Goal: Information Seeking & Learning: Learn about a topic

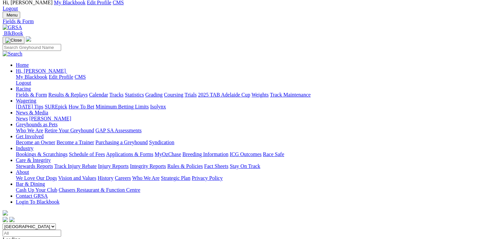
scroll to position [33, 0]
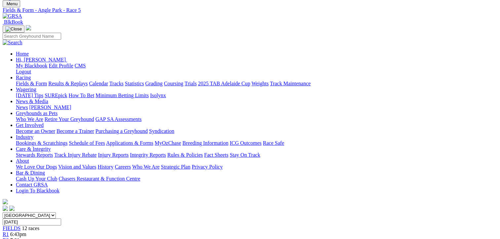
scroll to position [33, 0]
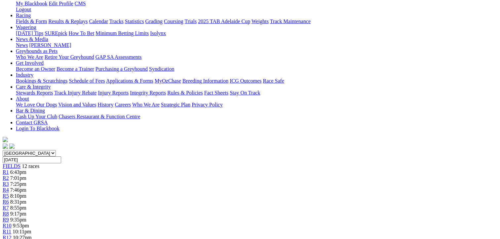
scroll to position [165, 0]
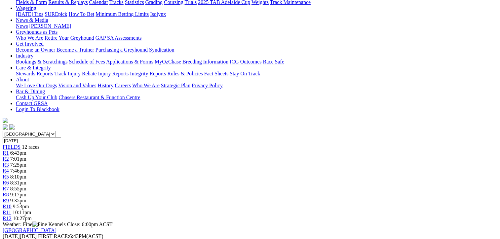
scroll to position [66, 0]
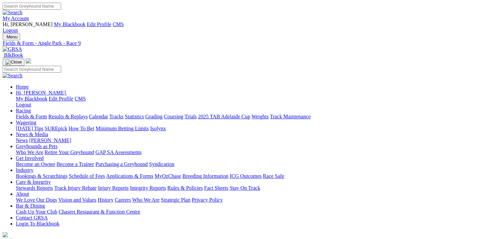
click at [31, 114] on link "Fields & Form" at bounding box center [31, 117] width 31 height 6
select select "[GEOGRAPHIC_DATA]"
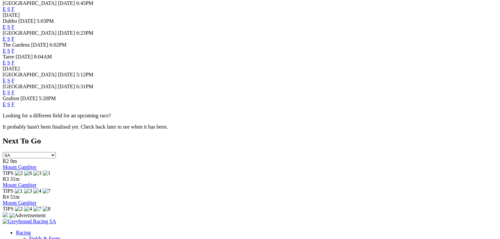
scroll to position [364, 0]
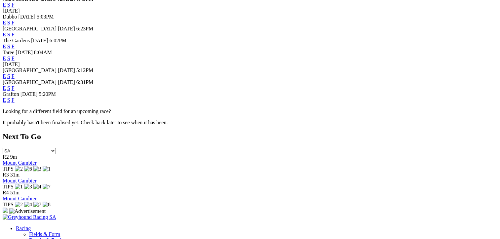
click at [15, 91] on link "F" at bounding box center [13, 88] width 3 height 6
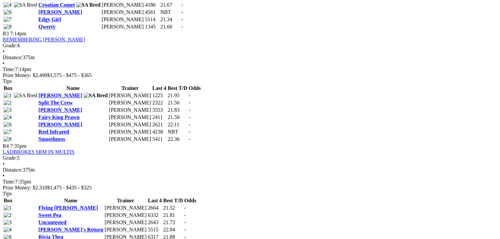
scroll to position [595, 0]
